Goal: Communication & Community: Answer question/provide support

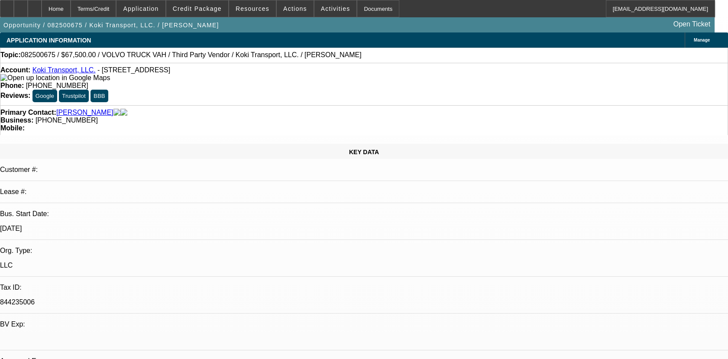
select select "0.1"
select select "2"
select select "0.1"
select select "4"
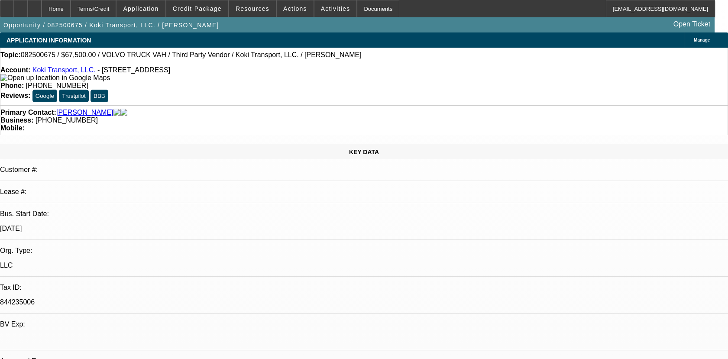
select select "0.2"
select select "2"
select select "0.1"
select select "4"
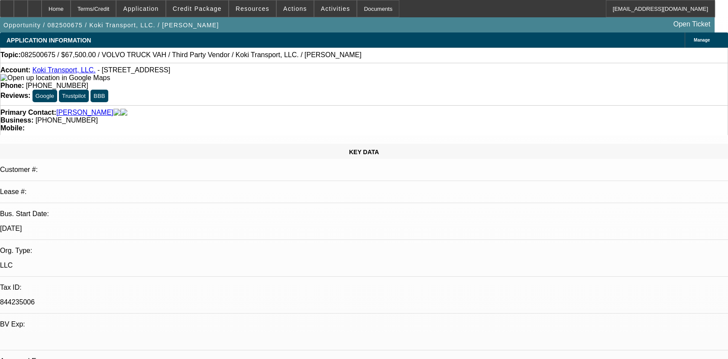
select select "0.1"
select select "2"
select select "0.1"
select select "4"
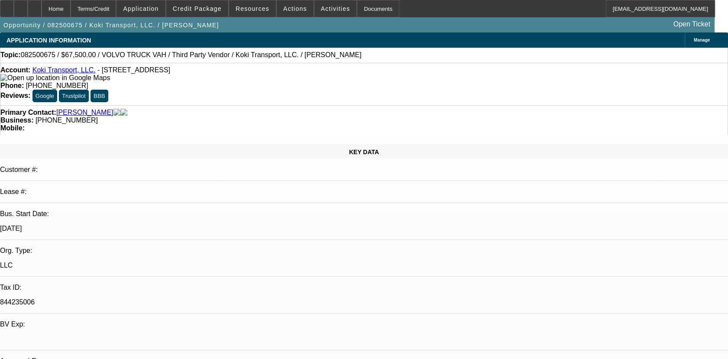
radio input "true"
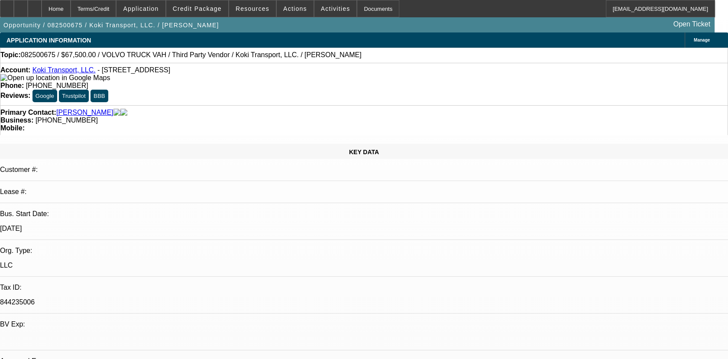
type textarea "01-PAID OFF DEAL, PAYMENTS MADE ON TIME/01- PAID OFF BFC DEAL, PMTS MADE ON TIM…"
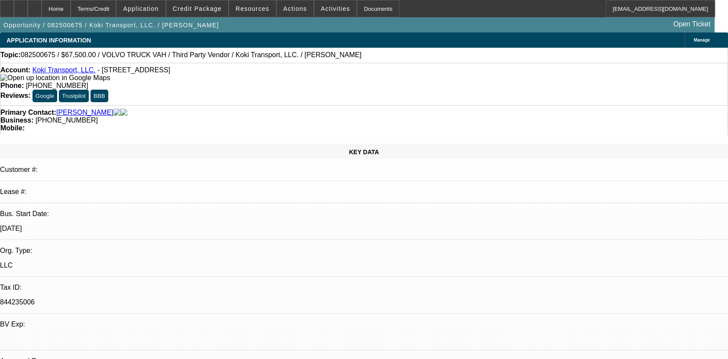
radio input "true"
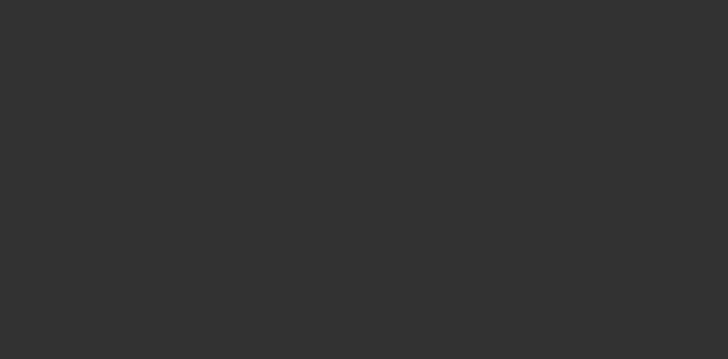
click at [399, 296] on div at bounding box center [364, 179] width 728 height 359
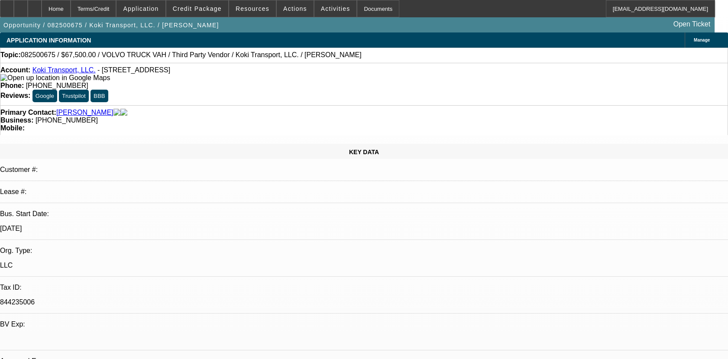
select select "0.1"
select select "2"
select select "0.1"
select select "0.2"
select select "2"
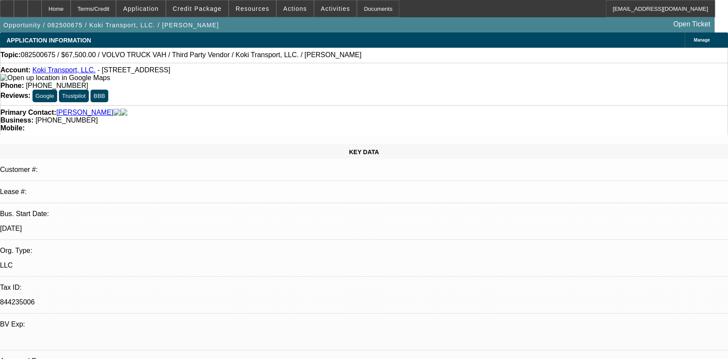
select select "0.1"
select select "2"
select select "0.1"
select select "1"
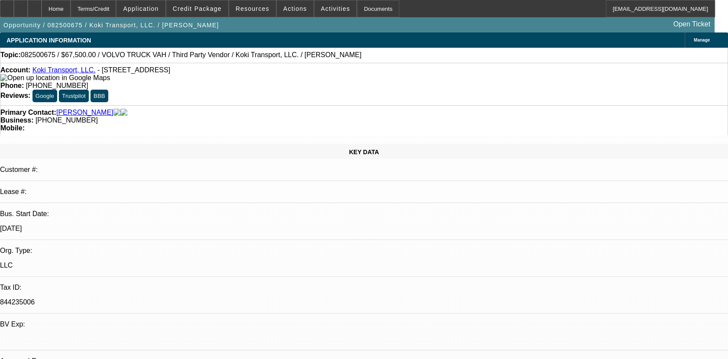
select select "2"
select select "4"
select select "1"
select select "2"
select select "4"
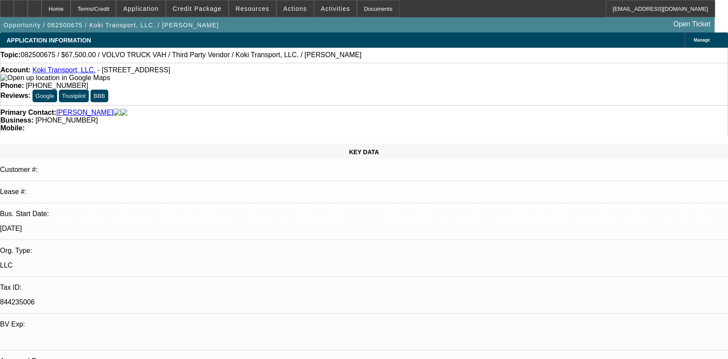
select select "1"
select select "2"
select select "4"
